Goal: Communication & Community: Answer question/provide support

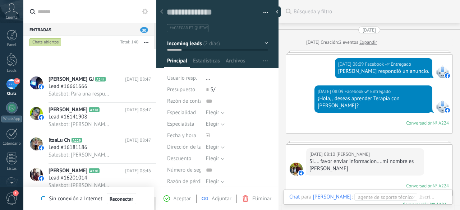
scroll to position [11, 0]
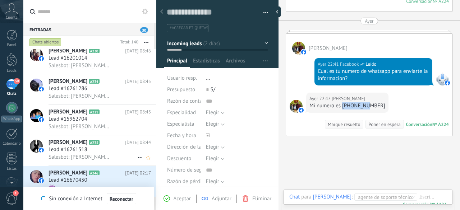
click at [67, 144] on span "[PERSON_NAME]" at bounding box center [68, 142] width 39 height 7
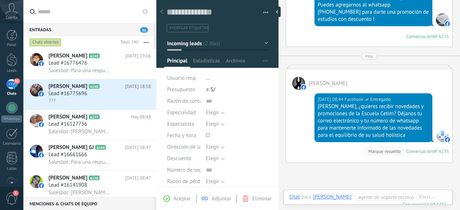
click at [78, 177] on span "[PERSON_NAME]" at bounding box center [68, 178] width 39 height 7
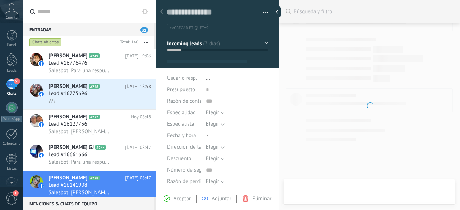
scroll to position [11, 0]
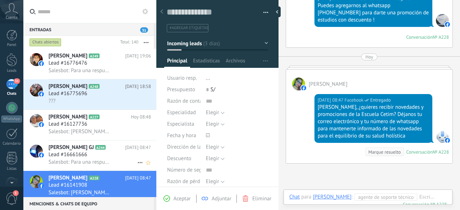
click at [82, 159] on span "Lead #16661666" at bounding box center [68, 154] width 39 height 7
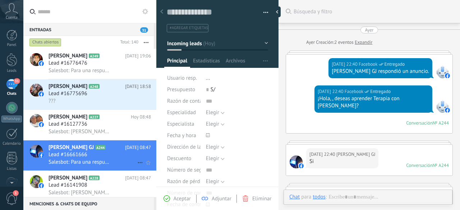
scroll to position [191, 0]
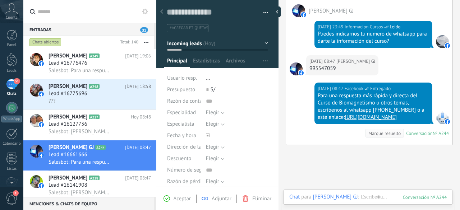
click at [335, 65] on div "995547059" at bounding box center [342, 68] width 66 height 7
copy div "995547059"
click at [77, 119] on span "[PERSON_NAME]" at bounding box center [68, 117] width 39 height 7
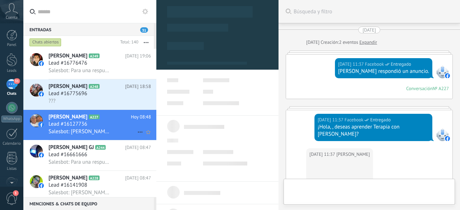
scroll to position [11, 0]
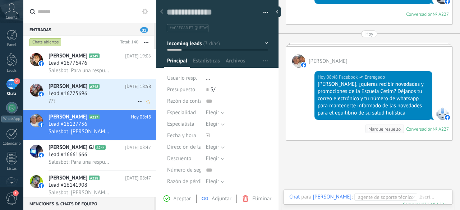
click at [83, 97] on span "Lead #16775696" at bounding box center [68, 93] width 39 height 7
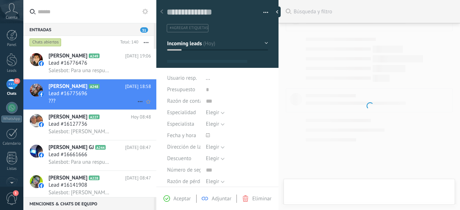
type textarea "**********"
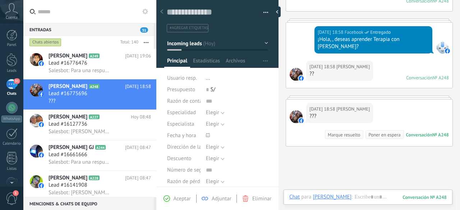
scroll to position [88, 0]
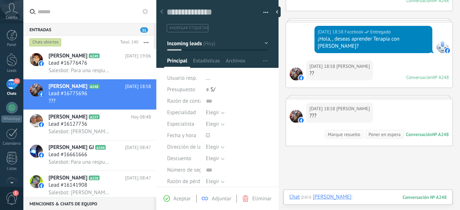
click at [381, 197] on div at bounding box center [367, 205] width 157 height 22
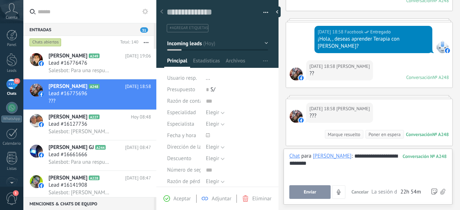
click at [313, 190] on span "Enviar" at bounding box center [310, 192] width 13 height 5
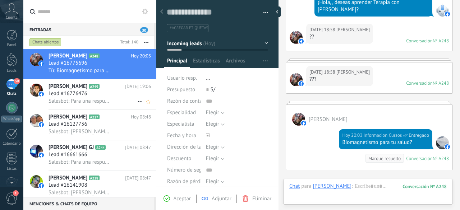
click at [87, 94] on span "Lead #16776476" at bounding box center [68, 93] width 39 height 7
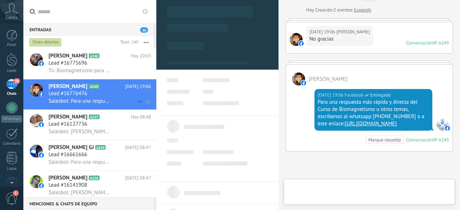
scroll to position [11, 0]
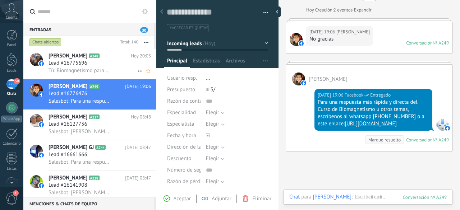
click at [80, 66] on span "Lead #16775696" at bounding box center [68, 63] width 39 height 7
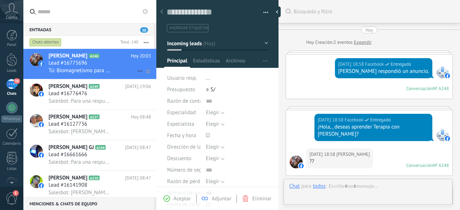
scroll to position [201, 0]
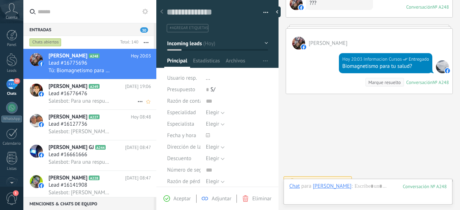
click at [75, 100] on span "Salesbot: Para una respuesta más rápida y directa del Curso de Biomagnetismo u …" at bounding box center [80, 101] width 63 height 7
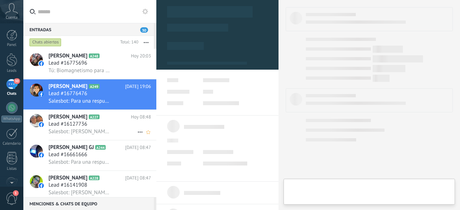
type textarea "**********"
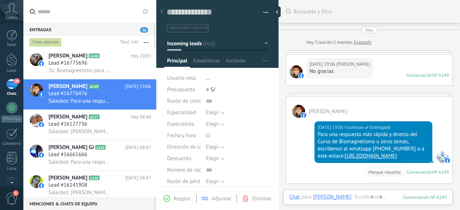
scroll to position [98, 0]
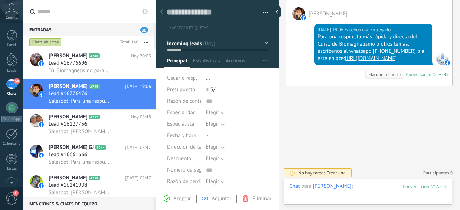
click at [362, 187] on div at bounding box center [367, 194] width 157 height 22
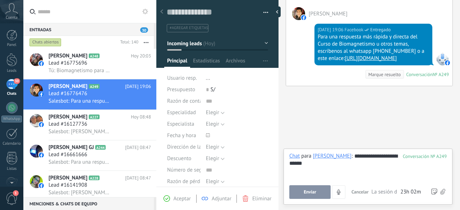
click at [315, 190] on span "Enviar" at bounding box center [310, 192] width 13 height 5
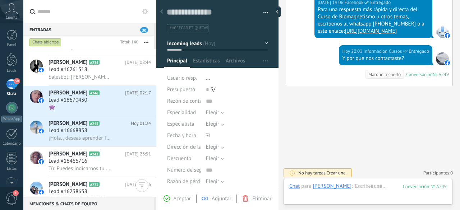
scroll to position [271, 0]
click at [74, 137] on span "¡Hola, , deseas aprender Terapia con [PERSON_NAME]?" at bounding box center [80, 137] width 63 height 7
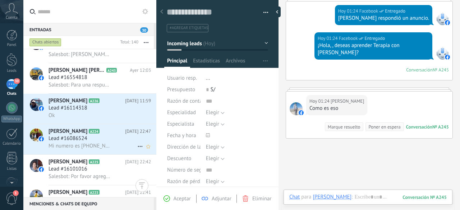
scroll to position [480, 0]
click at [84, 142] on span "Lead #16086524" at bounding box center [68, 138] width 39 height 7
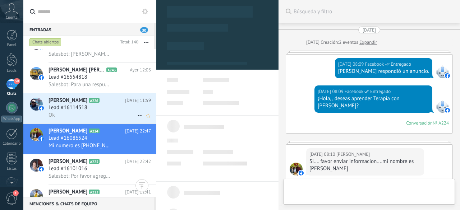
type textarea "**********"
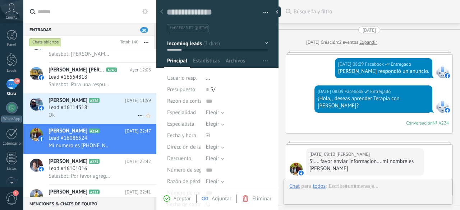
scroll to position [227, 0]
